Goal: Information Seeking & Learning: Stay updated

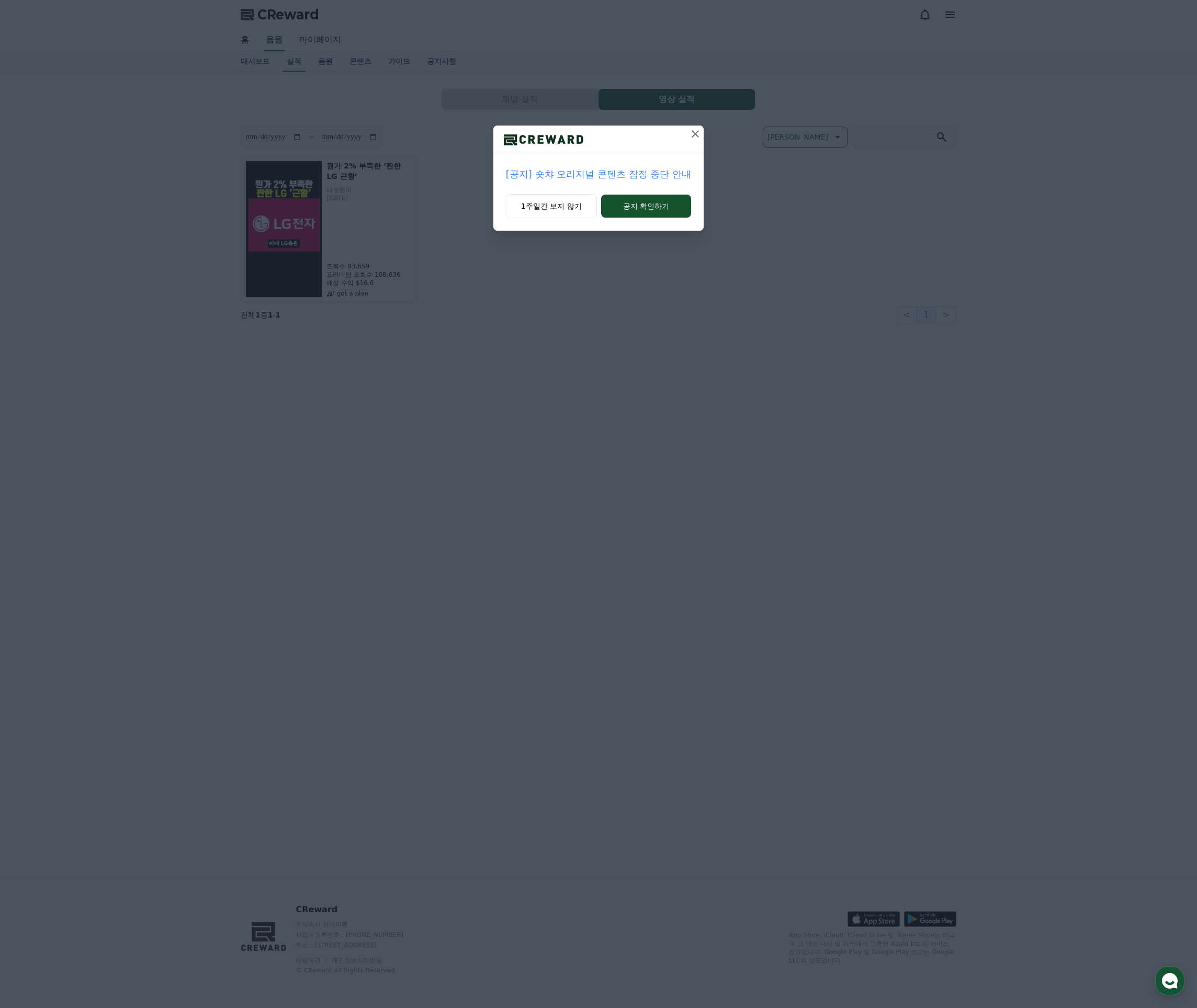
click at [696, 134] on icon at bounding box center [695, 134] width 12 height 12
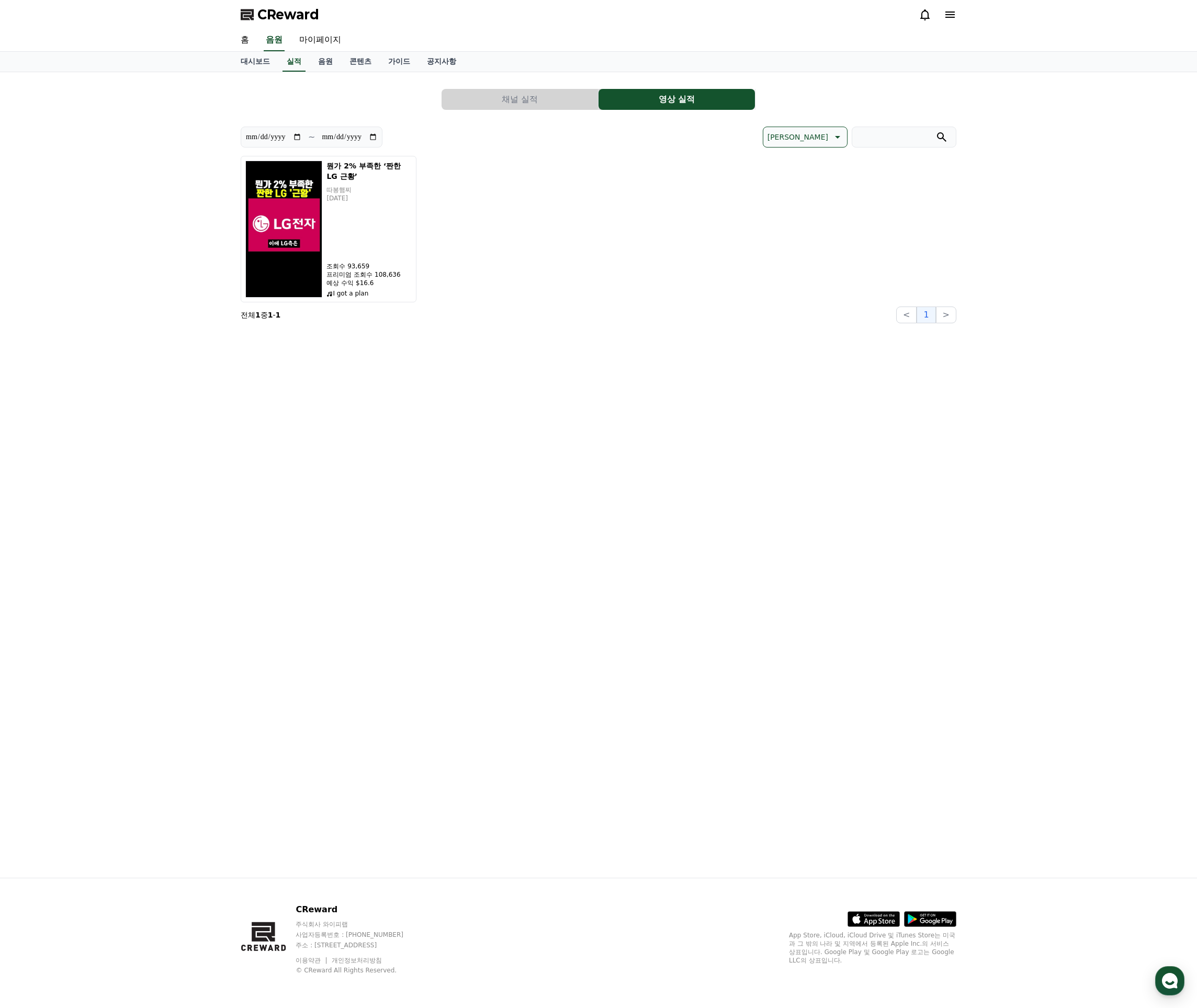
click at [482, 280] on div "뭔가 2% 부족한 ‘짠한 LG 근황’ 따봉햄찌 2025-09-22 조회수 93,659 프리미엄 조회수 108,636 예상 수익 $16.6 I …" at bounding box center [598, 228] width 716 height 146
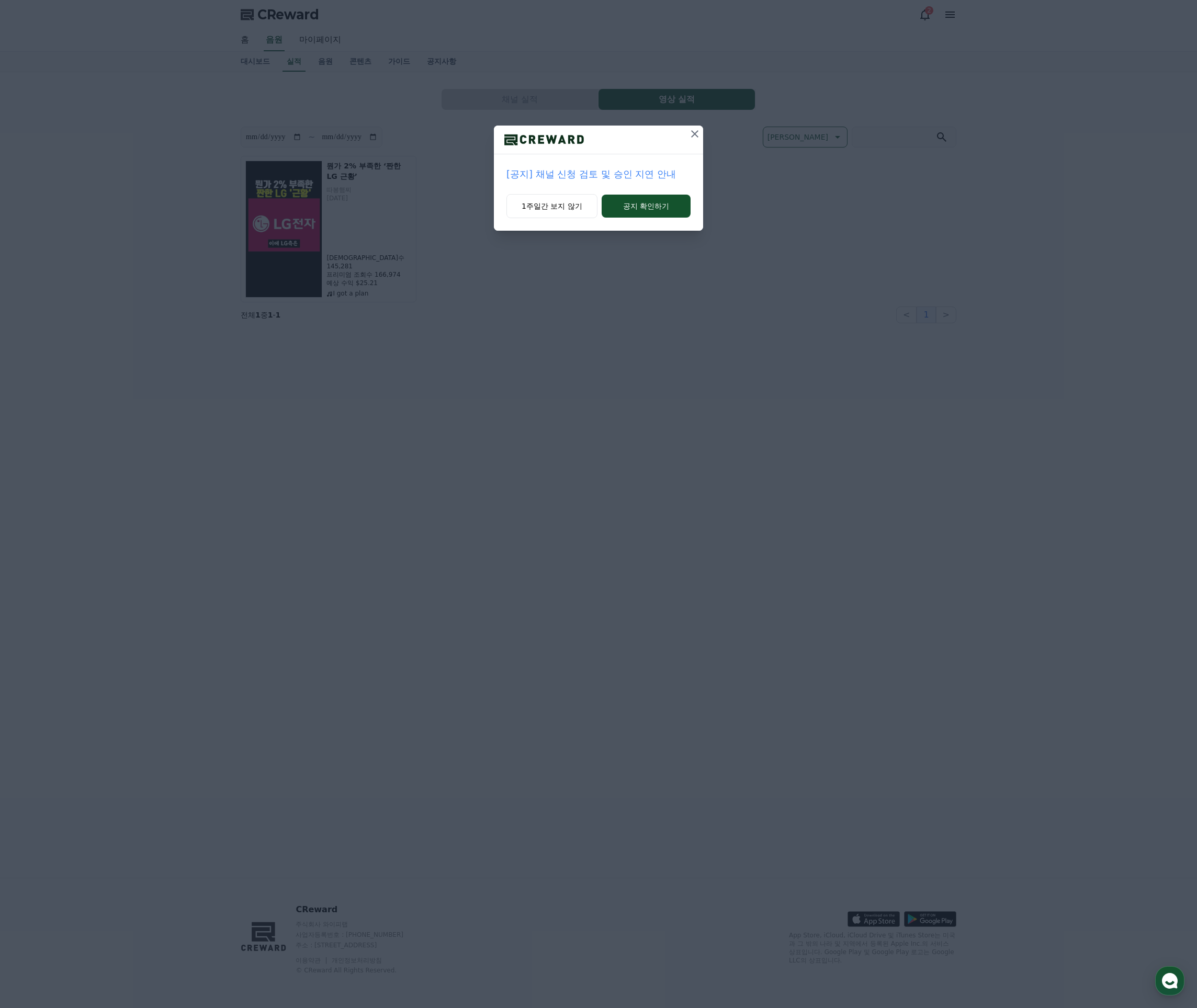
drag, startPoint x: 697, startPoint y: 135, endPoint x: 742, endPoint y: 188, distance: 69.5
click at [754, 191] on div "[공지] 채널 신청 검토 및 승인 지연 안내 1주일간 보지 않기 공지 확인하기" at bounding box center [598, 123] width 1197 height 247
click at [612, 172] on p "[공지] 채널 신청 검토 및 승인 지연 안내" at bounding box center [598, 174] width 184 height 14
click at [697, 133] on icon at bounding box center [694, 134] width 12 height 12
click at [699, 133] on icon at bounding box center [695, 134] width 12 height 12
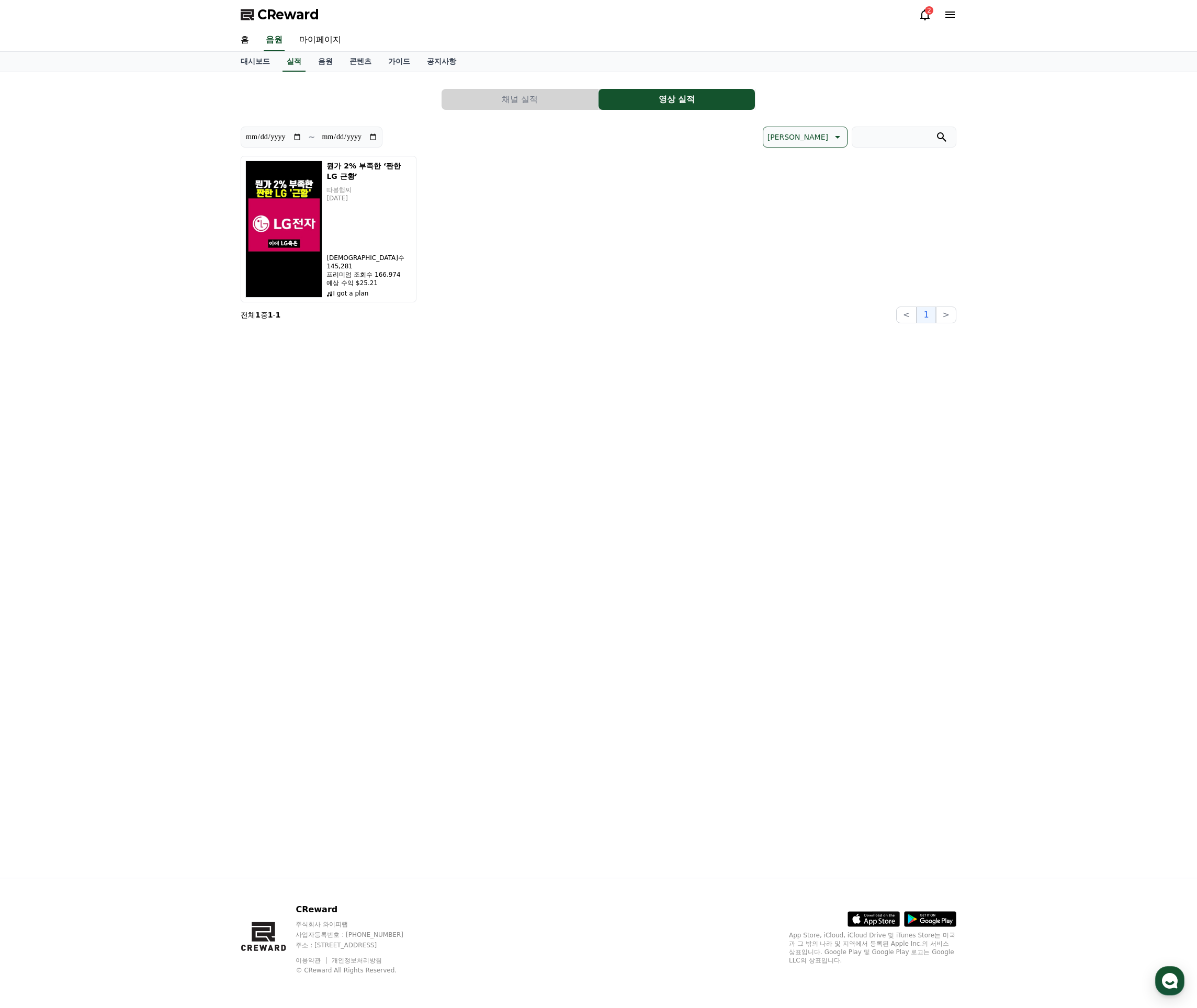
click at [592, 437] on div "**********" at bounding box center [598, 475] width 732 height 805
click at [351, 216] on div "뭔가 2% 부족한 ‘짠한 LG 근황’ 따봉햄찌 [DATE] 조회수 145,281 프리미엄 조회수 166,974 예상 수익 $25.21 I go…" at bounding box center [369, 228] width 85 height 137
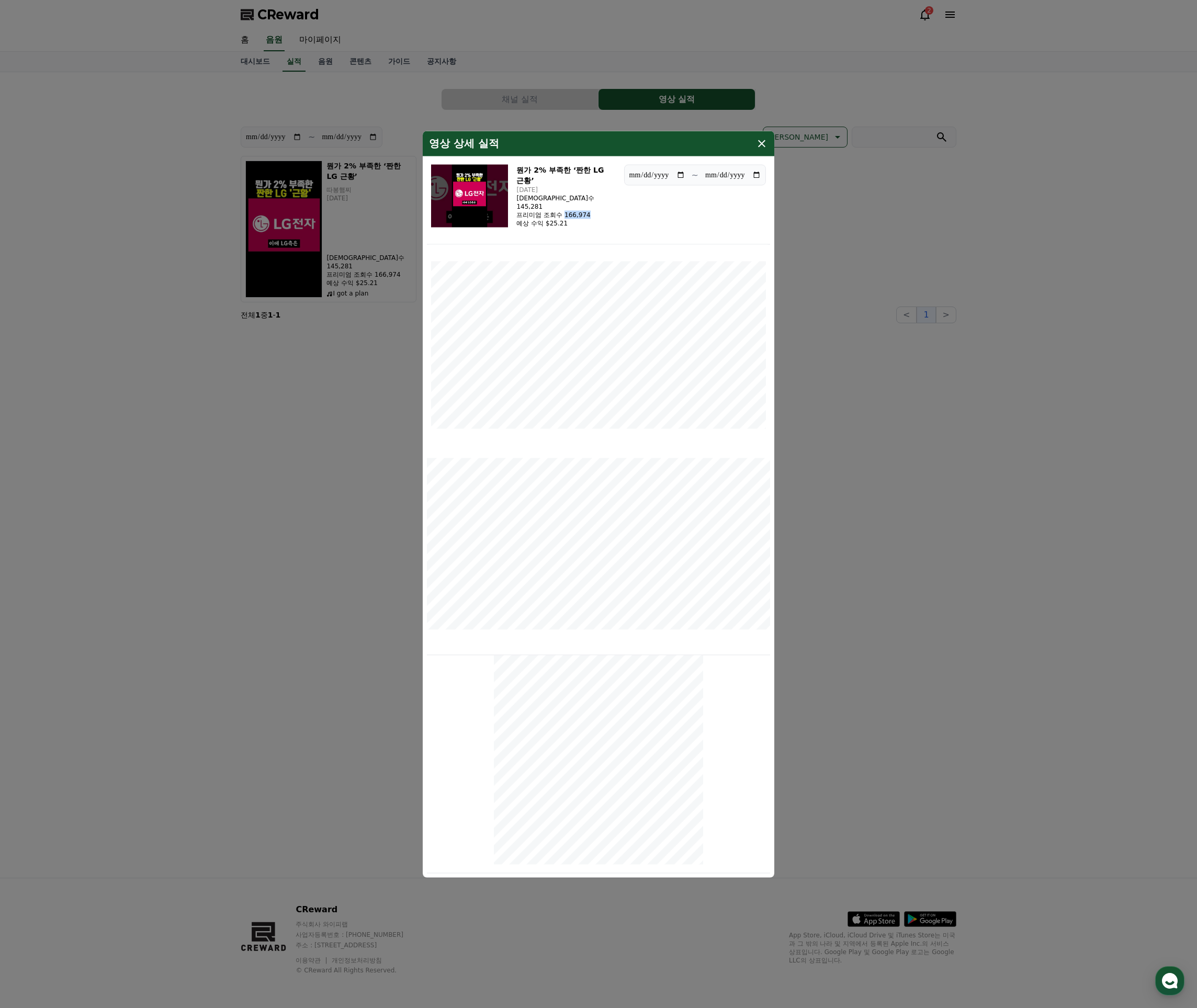
drag, startPoint x: 566, startPoint y: 211, endPoint x: 609, endPoint y: 214, distance: 43.1
click at [609, 214] on div "뭔가 2% 부족한 ‘짠한 LG 근황’ [DATE] 조회수 145,281 프리미엄 조회수 166,974 예상 수익 $25.21" at bounding box center [565, 196] width 98 height 63
click at [610, 215] on div "뭔가 2% 부족한 ‘짠한 LG 근황’ [DATE] 조회수 145,281 프리미엄 조회수 166,974 예상 수익 $25.21" at bounding box center [565, 196] width 98 height 63
click at [759, 139] on icon "modal" at bounding box center [760, 142] width 12 height 12
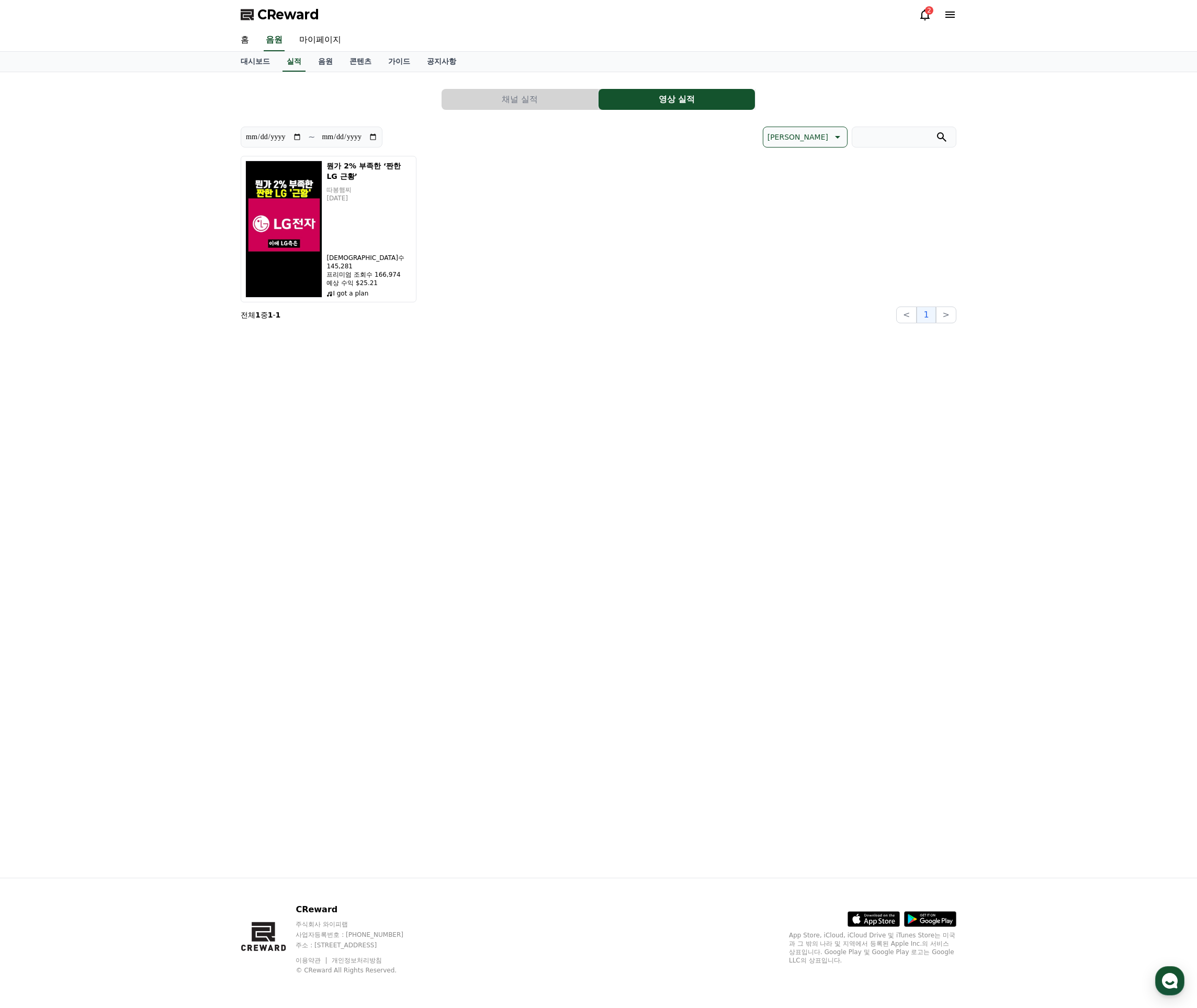
click at [593, 375] on div "**********" at bounding box center [598, 475] width 732 height 805
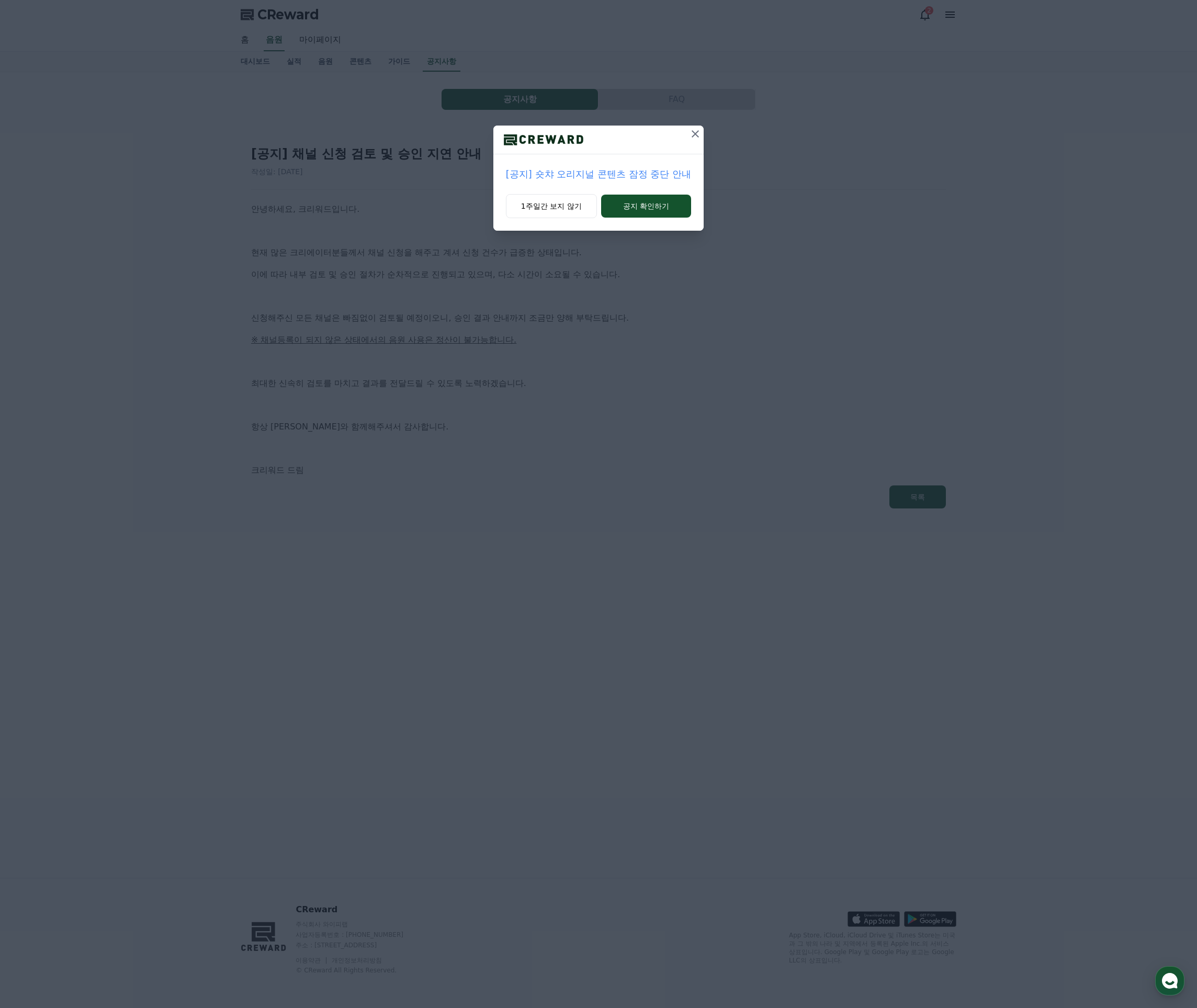
click at [694, 137] on icon at bounding box center [695, 134] width 12 height 12
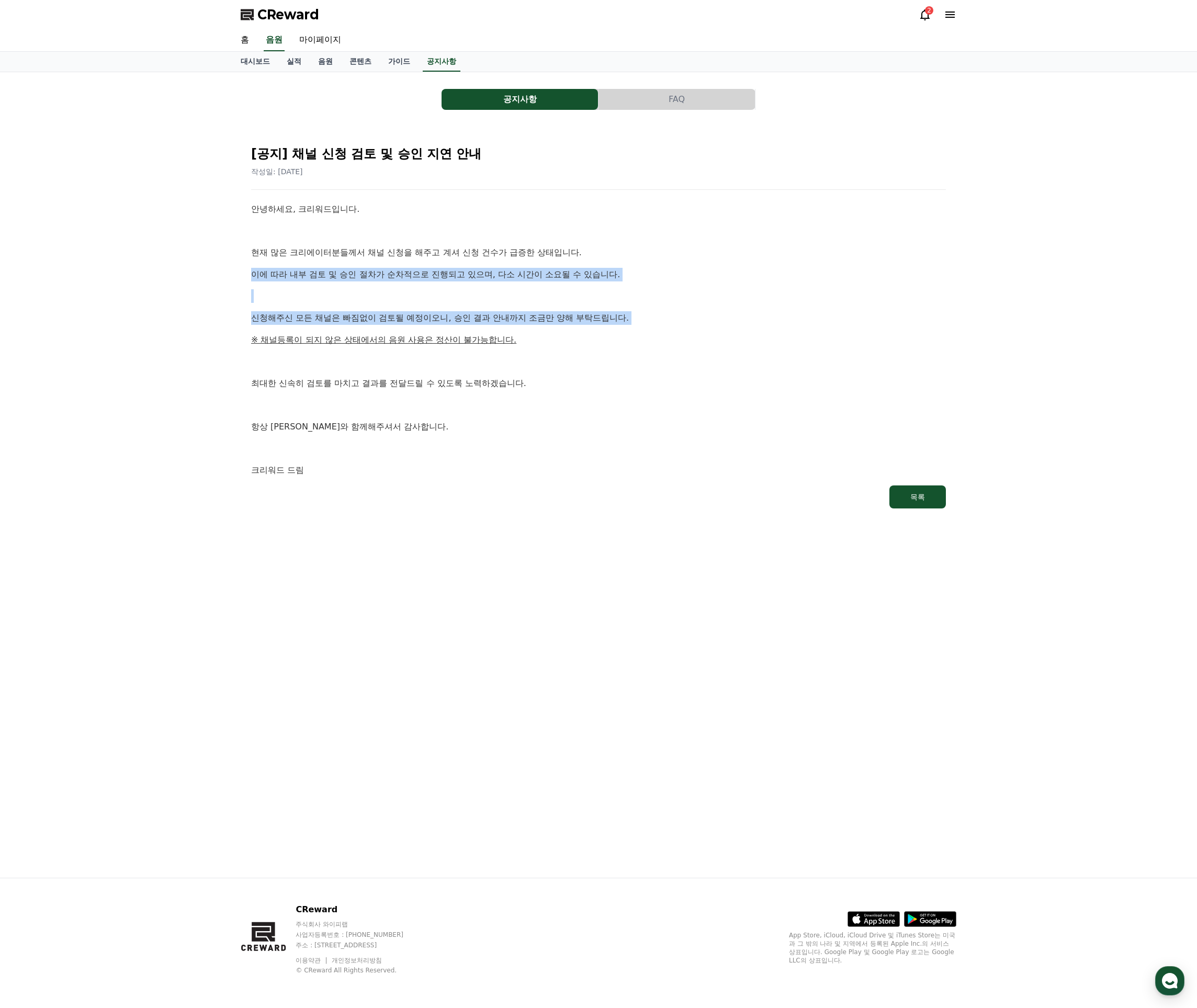
drag, startPoint x: 385, startPoint y: 260, endPoint x: 523, endPoint y: 331, distance: 155.2
click at [523, 330] on div "안녕하세요, 크리워드입니다. 현재 많은 크리에이터분들께서 채널 신청을 해주고 계셔 신청 건수가 급증한 상태입니다. 이에 따라 내부 검토 및 승…" at bounding box center [598, 339] width 695 height 274
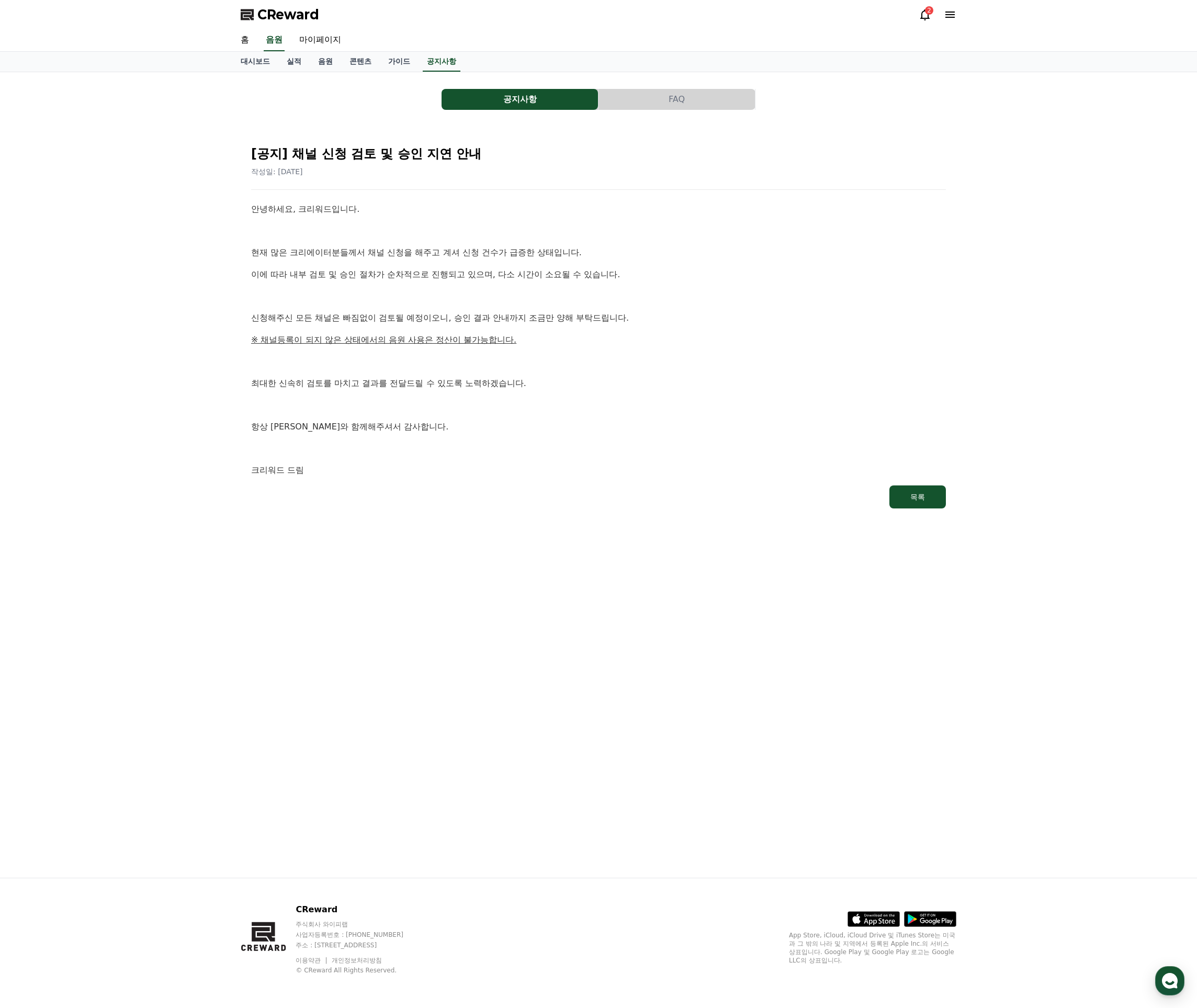
click at [523, 333] on p "※ 채널등록이 되지 않은 상태에서의 음원 사용은 정산이 불가능합니다." at bounding box center [598, 340] width 695 height 13
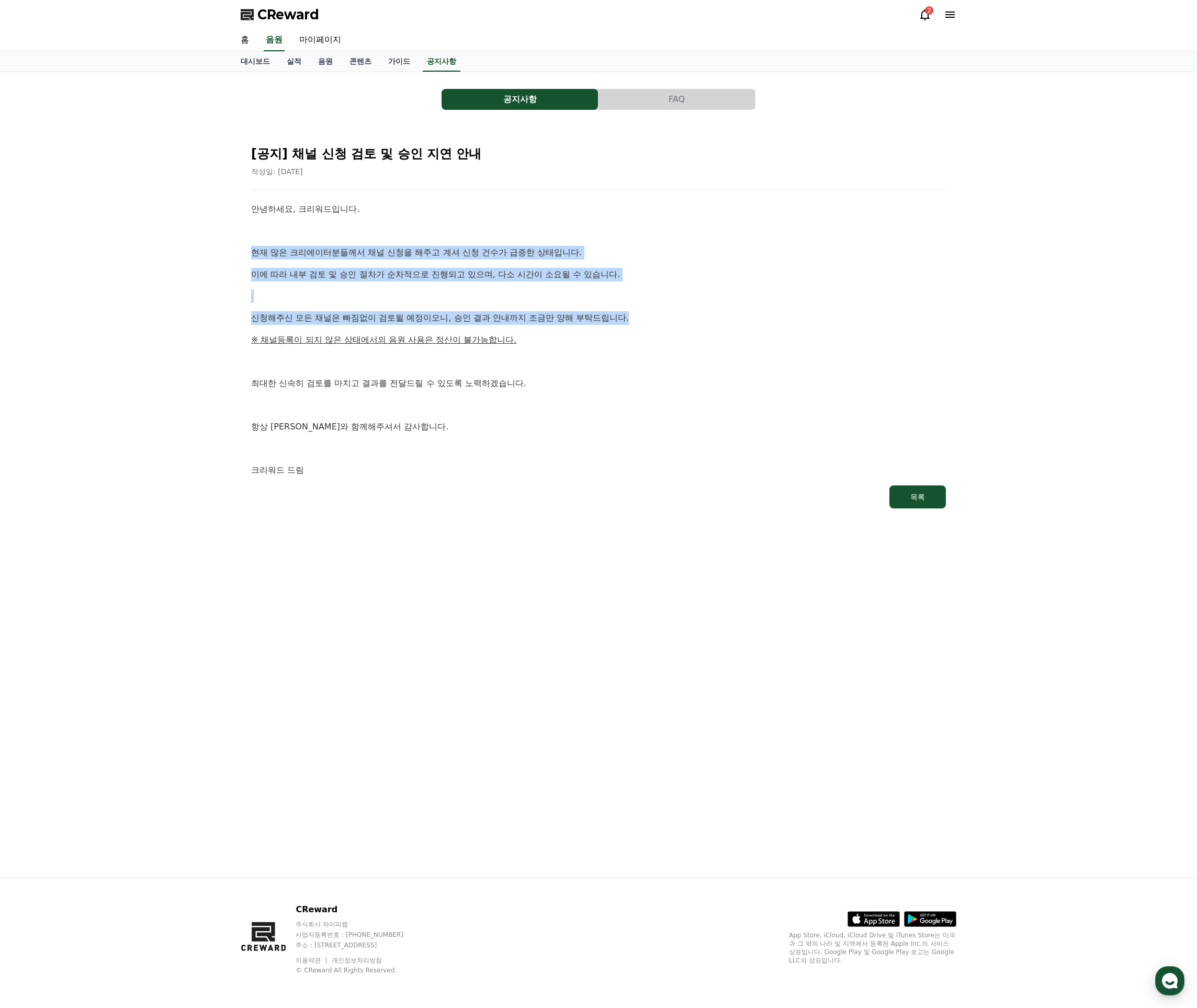
drag, startPoint x: 461, startPoint y: 274, endPoint x: 601, endPoint y: 324, distance: 148.7
click at [600, 318] on div "안녕하세요, 크리워드입니다. 현재 많은 크리에이터분들께서 채널 신청을 해주고 계셔 신청 건수가 급증한 상태입니다. 이에 따라 내부 검토 및 승…" at bounding box center [598, 339] width 695 height 274
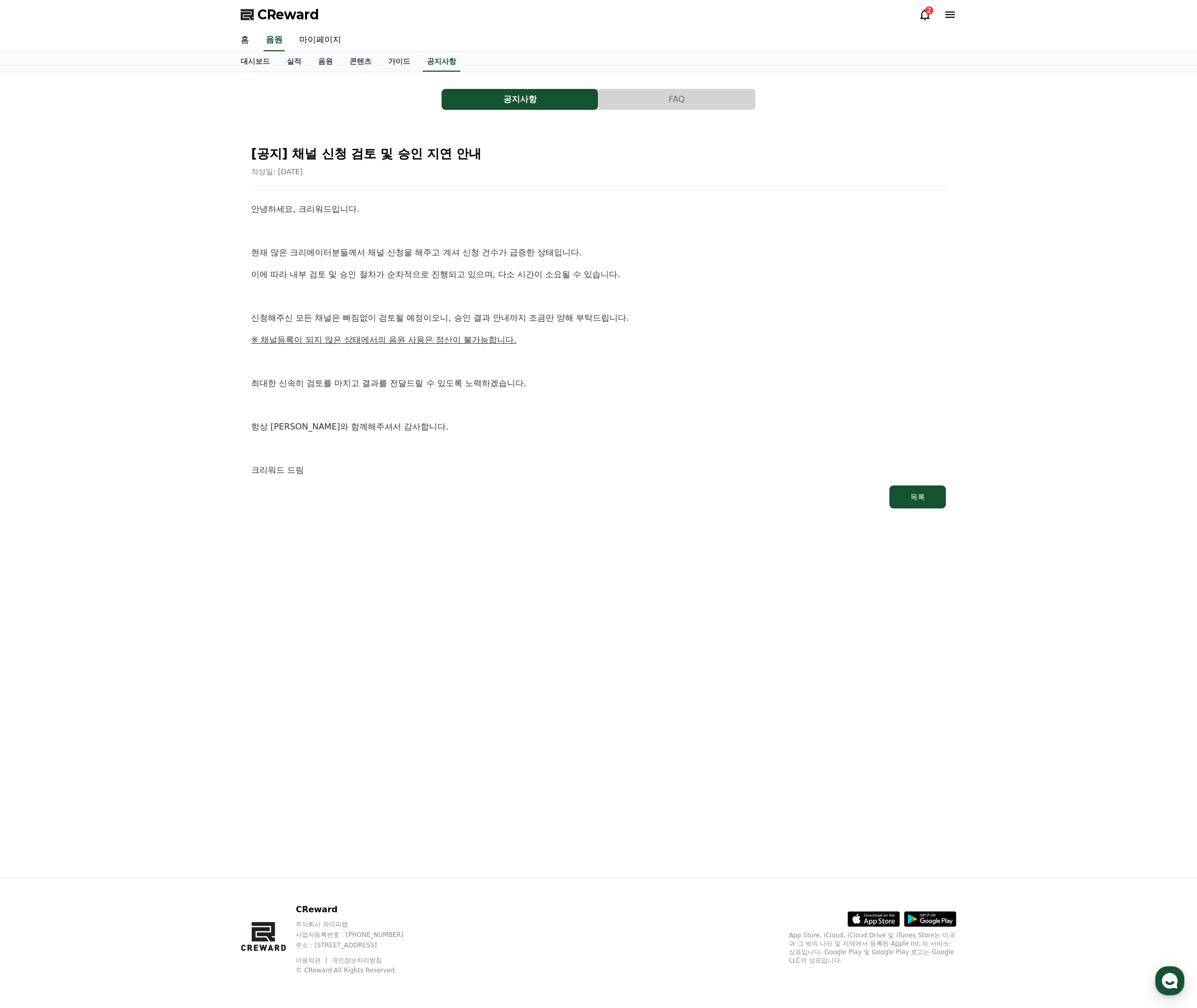
click at [602, 326] on div "안녕하세요, 크리워드입니다. 현재 많은 크리에이터분들께서 채널 신청을 해주고 계셔 신청 건수가 급증한 상태입니다. 이에 따라 내부 검토 및 승…" at bounding box center [598, 339] width 695 height 274
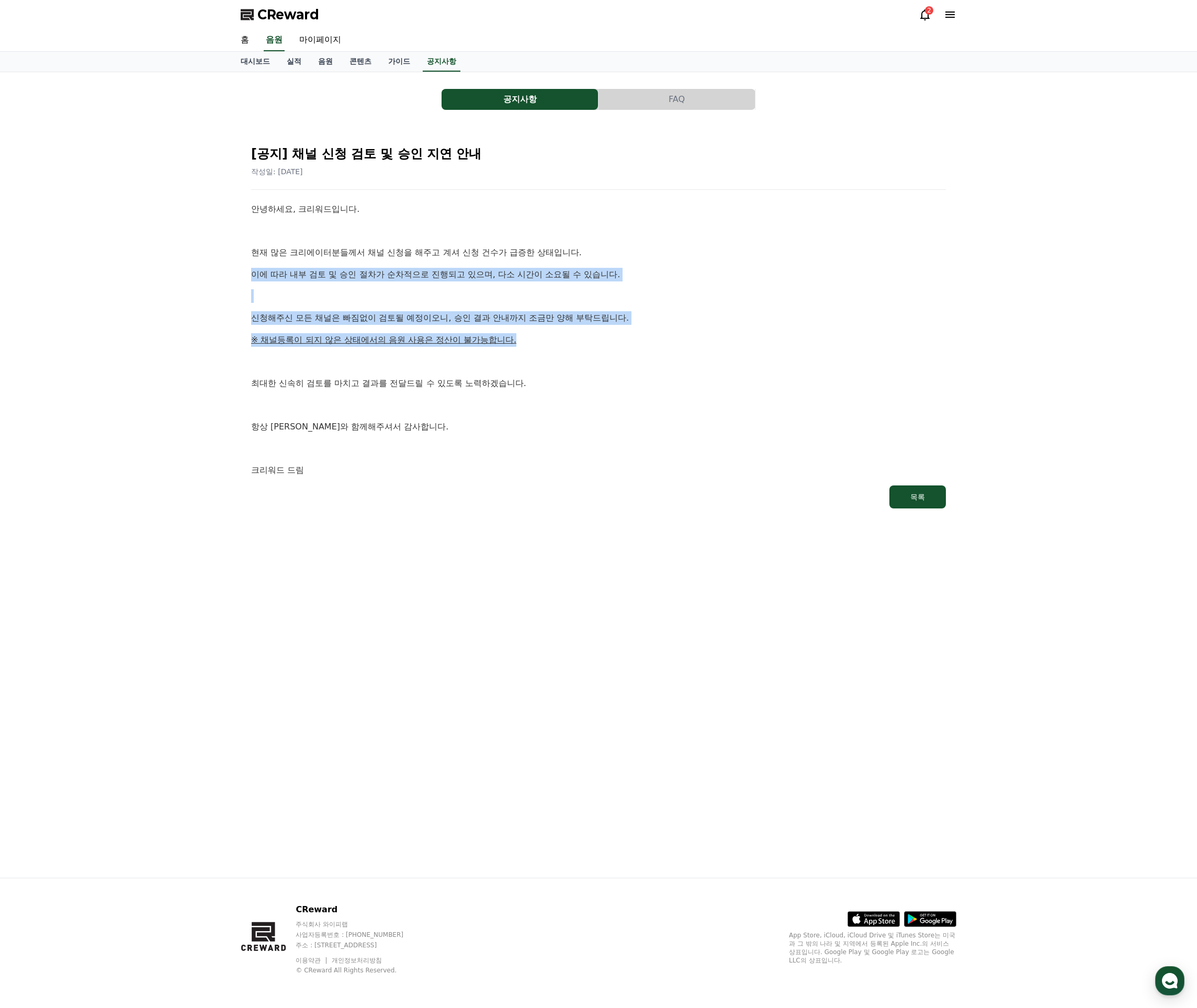
drag, startPoint x: 416, startPoint y: 264, endPoint x: 586, endPoint y: 356, distance: 193.3
click at [577, 345] on div "안녕하세요, 크리워드입니다. 현재 많은 크리에이터분들께서 채널 신청을 해주고 계셔 신청 건수가 급증한 상태입니다. 이에 따라 내부 검토 및 승…" at bounding box center [598, 339] width 695 height 274
click at [586, 357] on p at bounding box center [598, 361] width 695 height 13
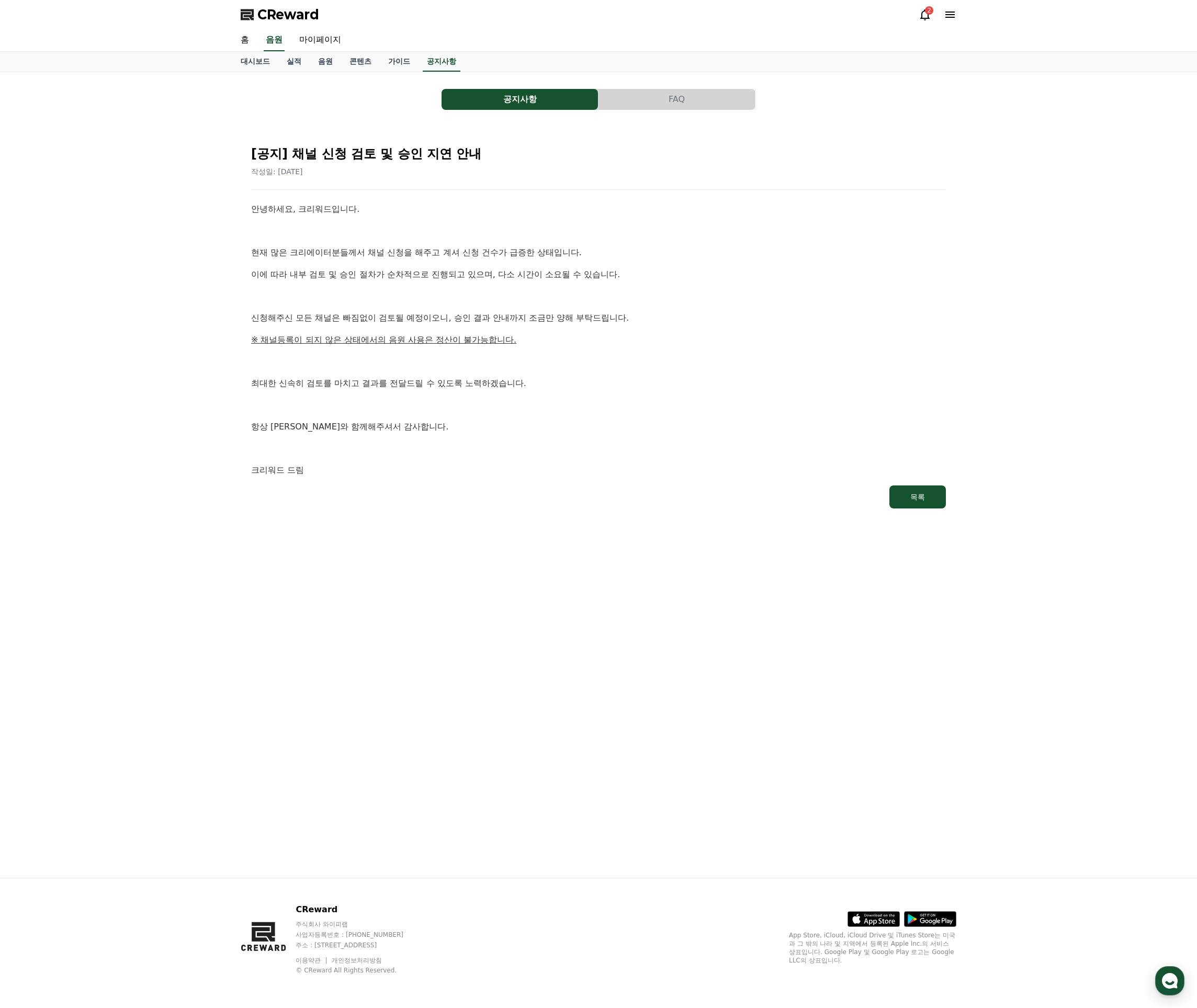
click at [586, 345] on div "안녕하세요, 크리워드입니다. 현재 많은 크리에이터분들께서 채널 신청을 해주고 계셔 신청 건수가 급증한 상태입니다. 이에 따라 내부 검토 및 승…" at bounding box center [598, 339] width 695 height 274
click at [579, 319] on p "신청해주신 모든 채널은 빠짐없이 검토될 예정이오니, 승인 결과 안내까지 조금만 양해 부탁드립니다." at bounding box center [598, 318] width 695 height 13
